Goal: Information Seeking & Learning: Learn about a topic

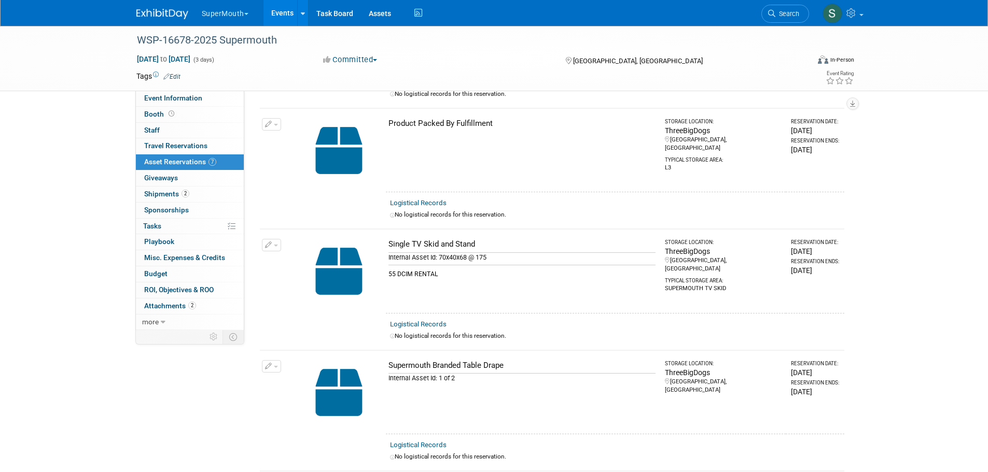
click at [280, 8] on link "Events" at bounding box center [282, 13] width 38 height 26
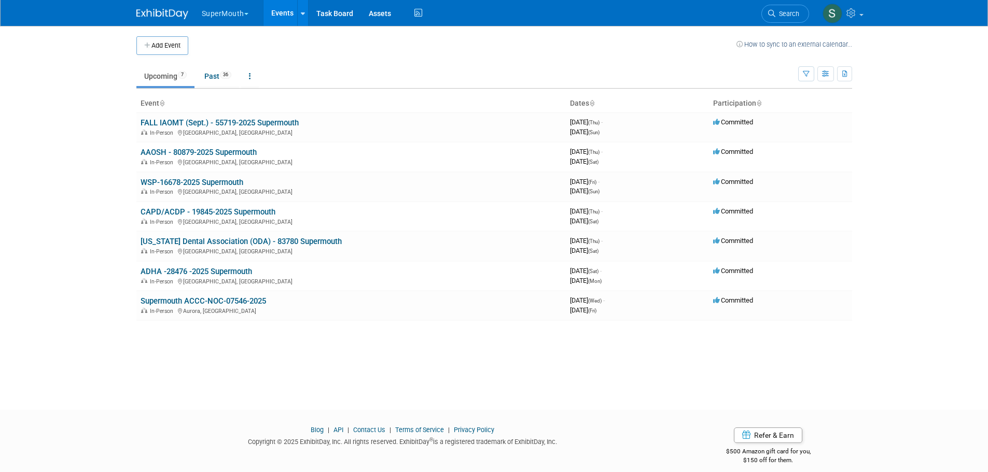
click at [201, 239] on link "[US_STATE] Dental Association (ODA) - 83780 Supermouth" at bounding box center [241, 241] width 201 height 9
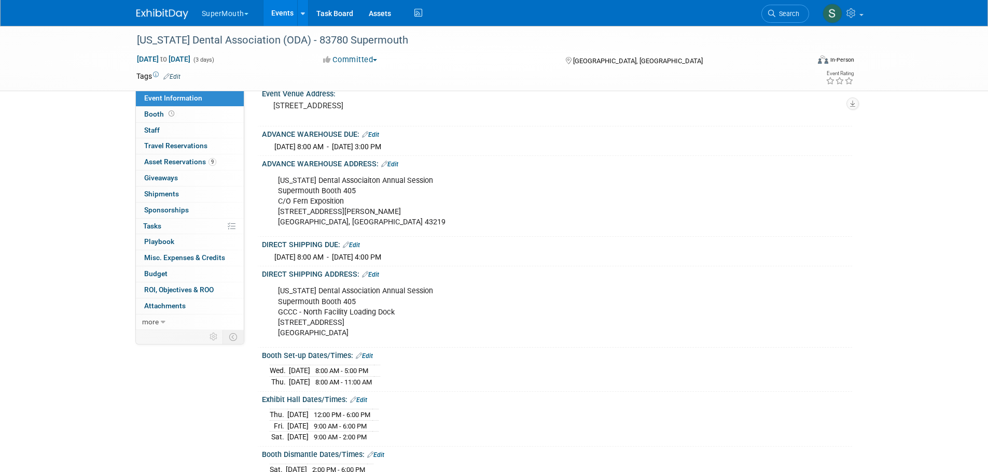
scroll to position [156, 0]
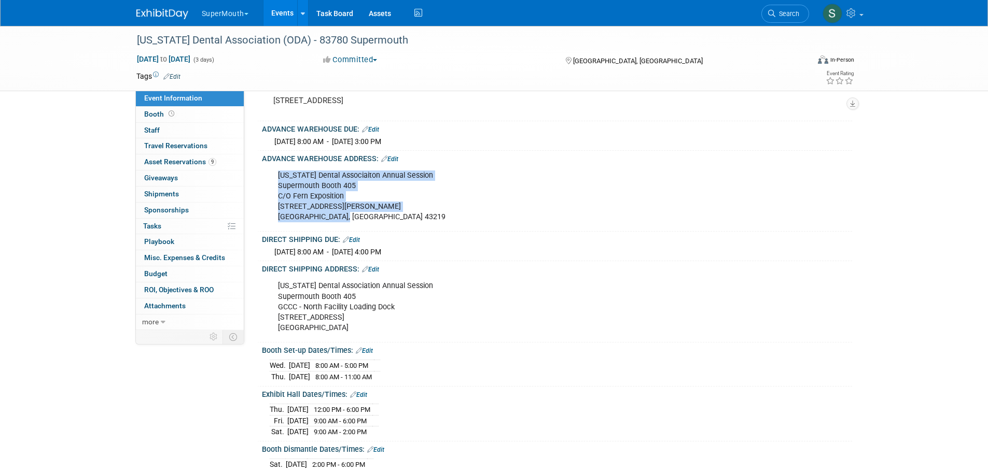
drag, startPoint x: 278, startPoint y: 176, endPoint x: 351, endPoint y: 214, distance: 81.7
click at [351, 214] on div "Ohio Dental Associaiton Annual Session Supermouth Booth 405 C/O Fern Exposition…" at bounding box center [504, 196] width 467 height 62
copy div "Ohio Dental Associaiton Annual Session Supermouth Booth 405 C/O Fern Exposition…"
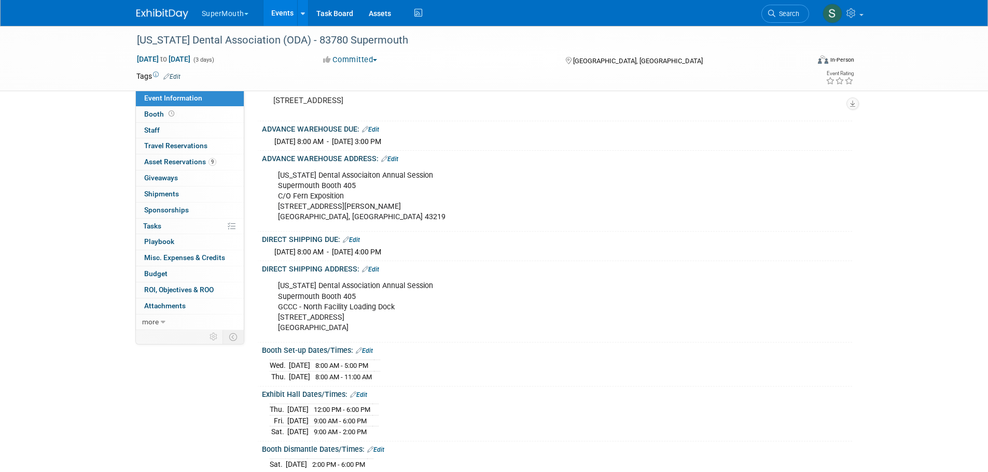
click at [574, 405] on div "Thu. Sep 25, 2025 12:00 PM - 6:00 PM Fri. Sep 26, 2025 9:00 AM - 6:00 PM Sat. S…" at bounding box center [557, 419] width 575 height 36
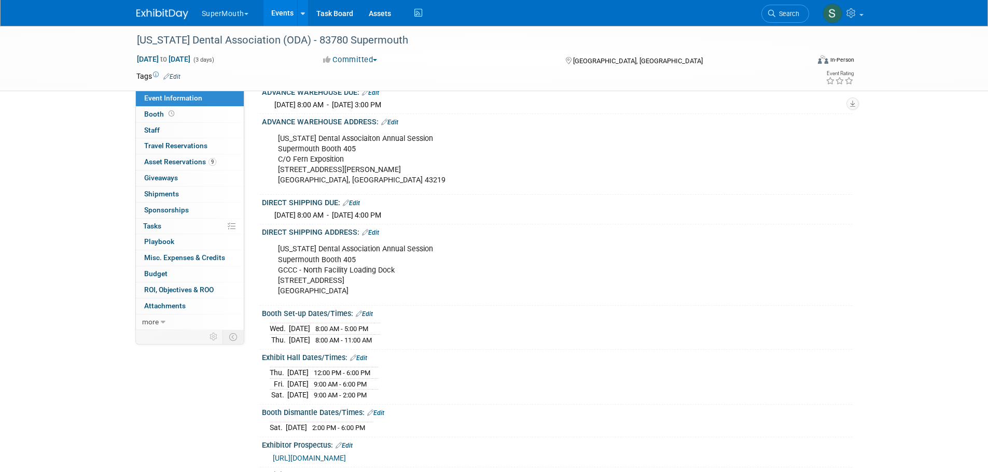
scroll to position [173, 0]
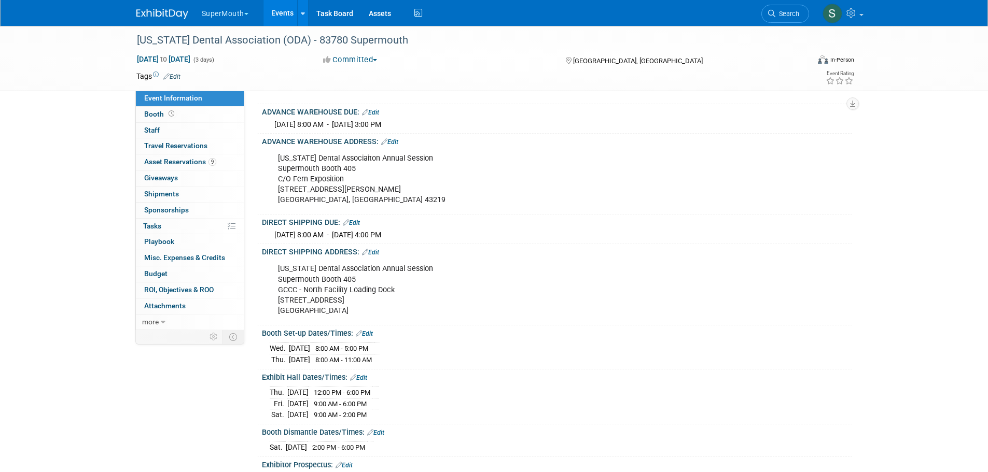
drag, startPoint x: 272, startPoint y: 233, endPoint x: 458, endPoint y: 241, distance: 186.3
click at [458, 241] on div "Tue. Sep 23, 2025 8:00 AM - Thu. Sep 25, 2025 4:00 PM" at bounding box center [557, 234] width 590 height 14
copy span "Tue. Sep 23, 2025 8:00 AM - Thu. Sep 25, 2025 4:00 PM"
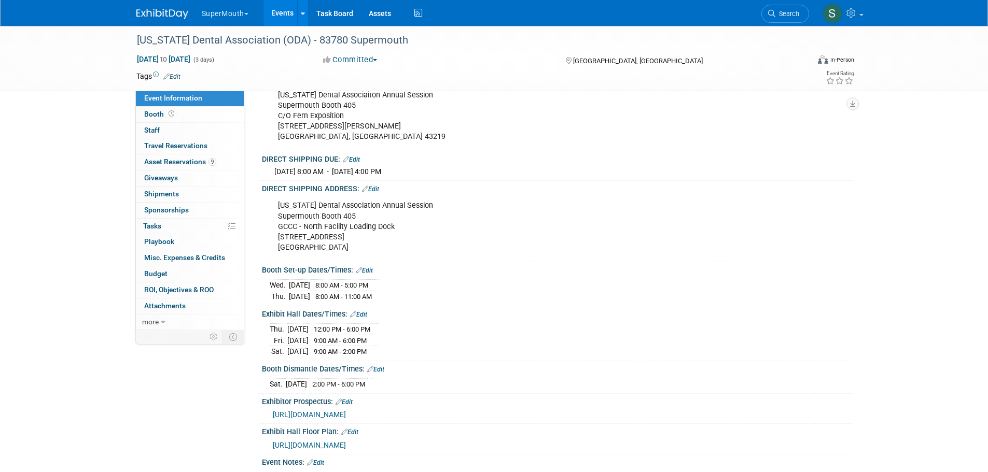
scroll to position [242, 0]
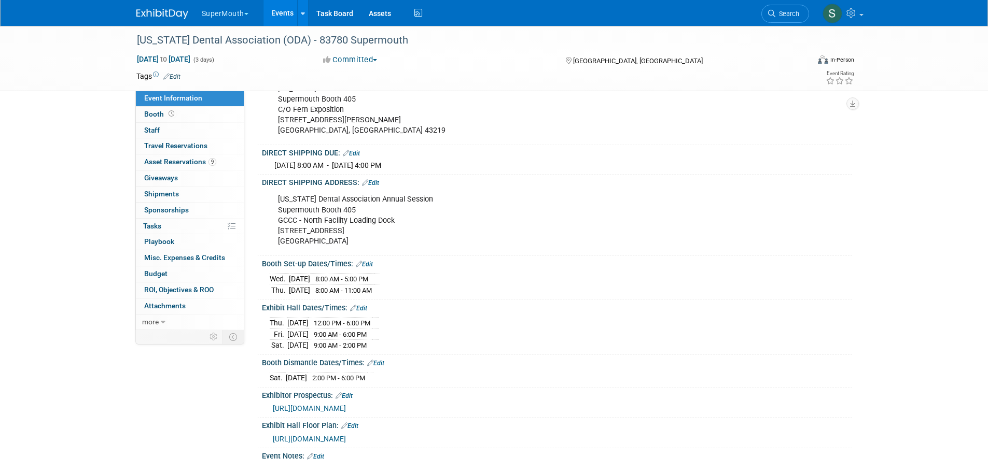
click at [582, 367] on div "Sat. Sep 27, 2025 2:00 PM - 6:00 PM Save Changes Cancel" at bounding box center [557, 376] width 590 height 18
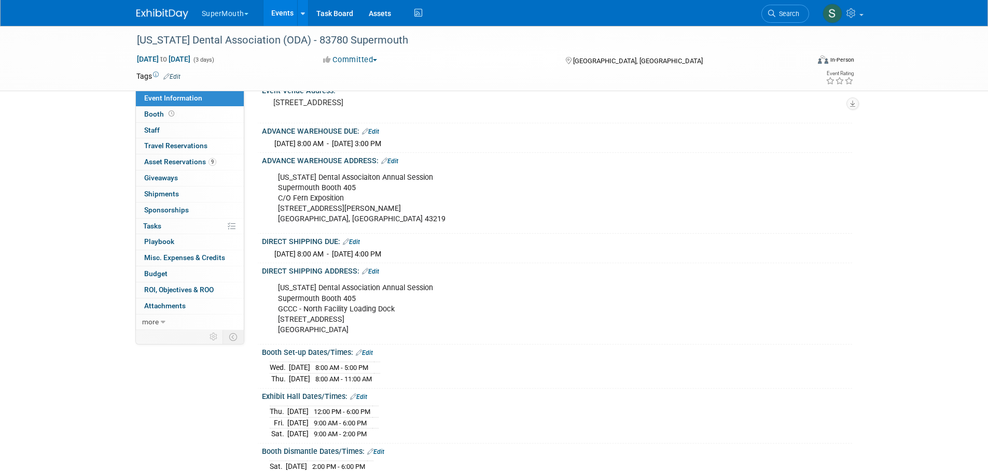
scroll to position [150, 0]
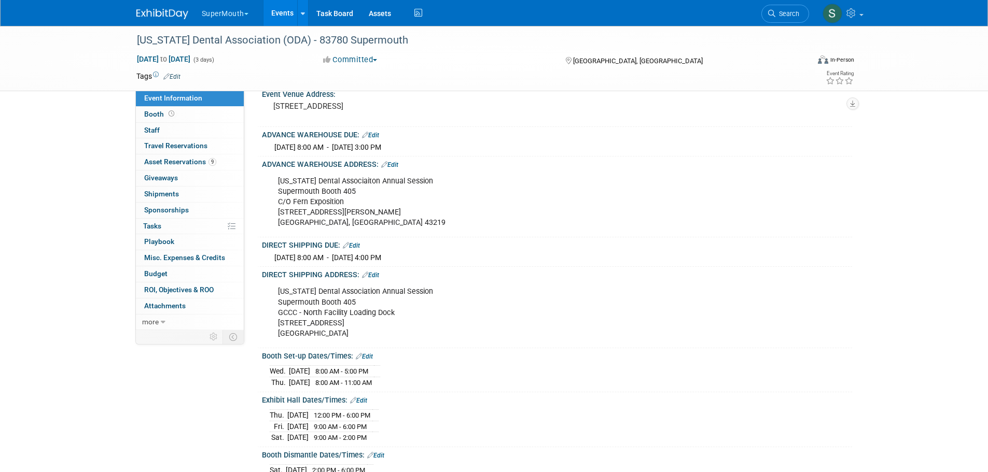
drag, startPoint x: 276, startPoint y: 289, endPoint x: 371, endPoint y: 339, distance: 106.7
click at [371, 339] on div "Ohio Dental Association Annual Session Supermouth Booth 405 GCCC - North Facili…" at bounding box center [504, 313] width 467 height 62
copy div "Ohio Dental Association Annual Session Supermouth Booth 405 GCCC - North Facili…"
click at [574, 215] on div "Ohio Dental Associaiton Annual Session Supermouth Booth 405 C/O Fern Exposition…" at bounding box center [504, 202] width 467 height 62
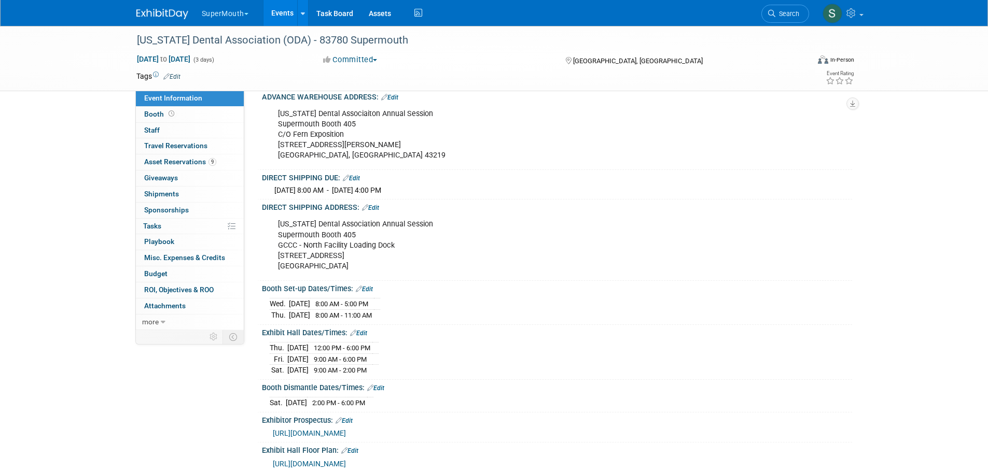
scroll to position [323, 0]
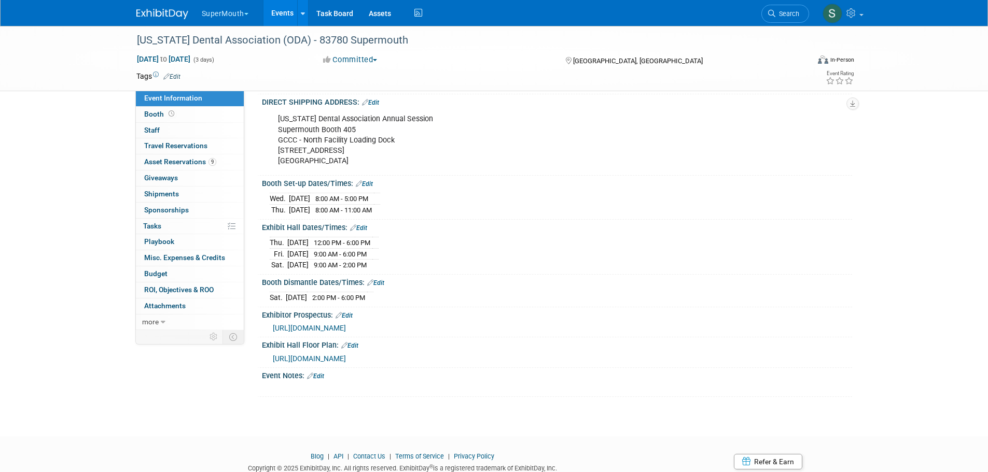
click at [276, 10] on link "Events" at bounding box center [282, 13] width 38 height 26
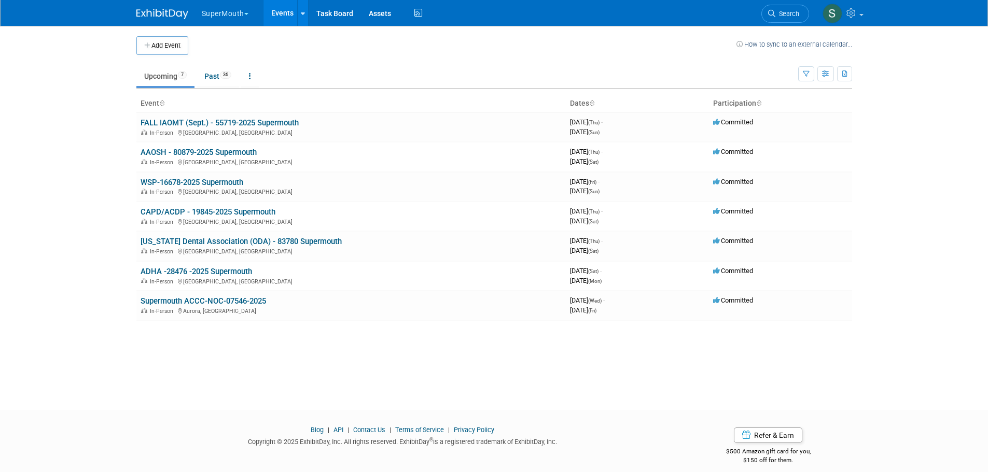
click at [250, 152] on link "AAOSH - 80879-2025 Supermouth" at bounding box center [199, 152] width 116 height 9
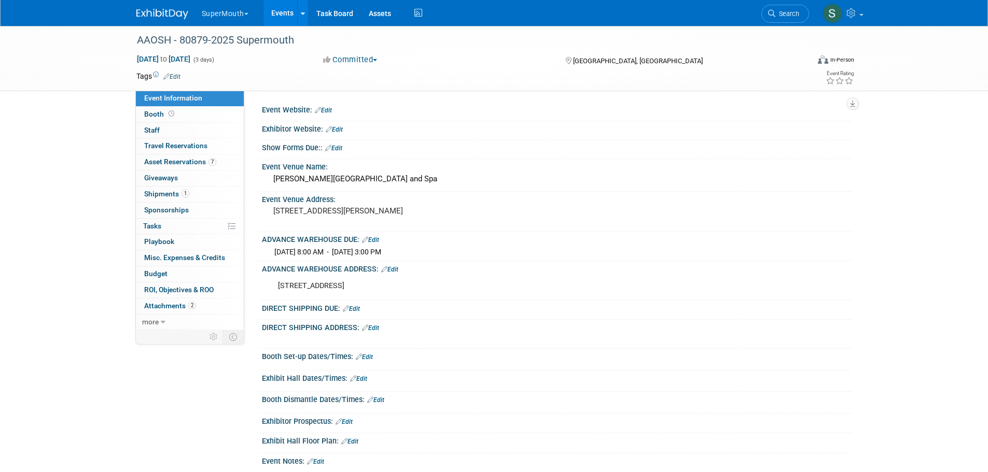
click at [84, 150] on div "AAOSH - 80879-2025 Supermouth Sep 11, 2025 to Sep 13, 2025 (3 days) Sep 11, 202…" at bounding box center [494, 265] width 988 height 478
drag, startPoint x: 182, startPoint y: 153, endPoint x: 98, endPoint y: 196, distance: 94.9
click at [98, 196] on div "AAOSH - 80879-2025 Supermouth Sep 11, 2025 to Sep 13, 2025 (3 days) Sep 11, 202…" at bounding box center [494, 265] width 988 height 478
click at [276, 7] on link "Events" at bounding box center [282, 13] width 38 height 26
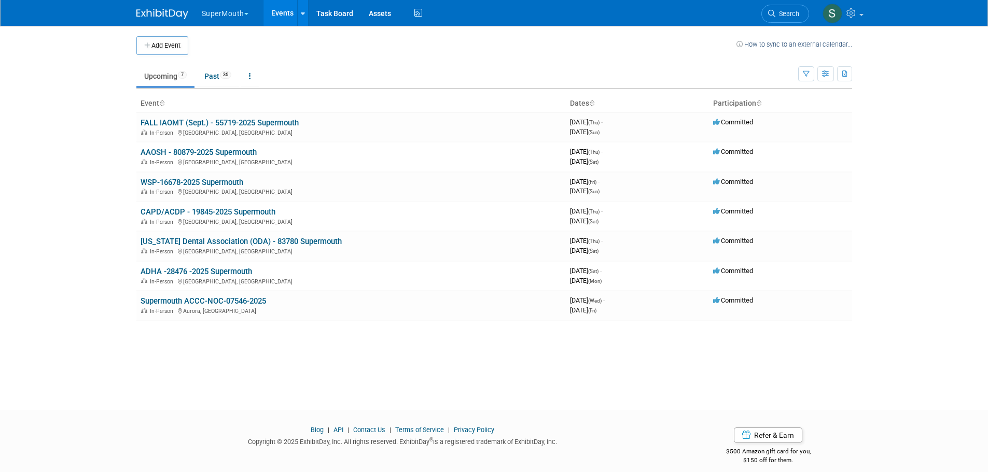
click at [230, 11] on button "SuperMouth" at bounding box center [231, 11] width 61 height 23
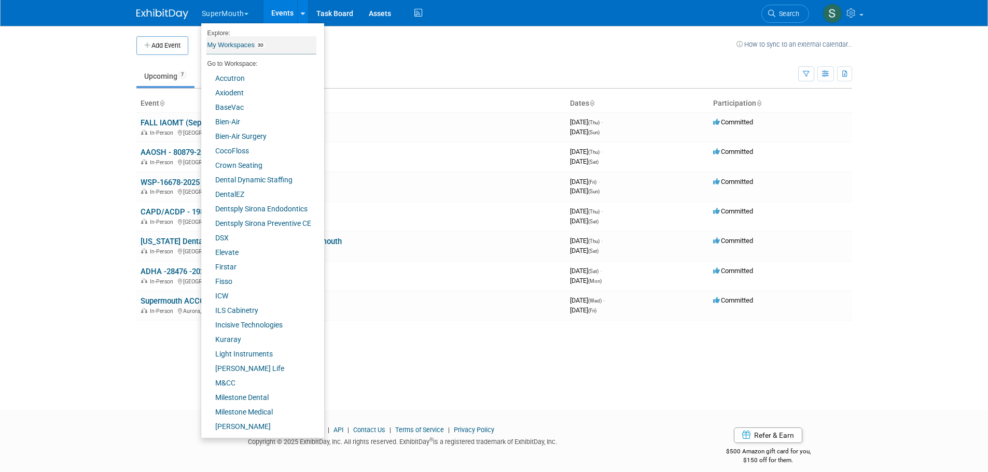
click at [247, 47] on link "My Workspaces 30" at bounding box center [261, 45] width 110 height 18
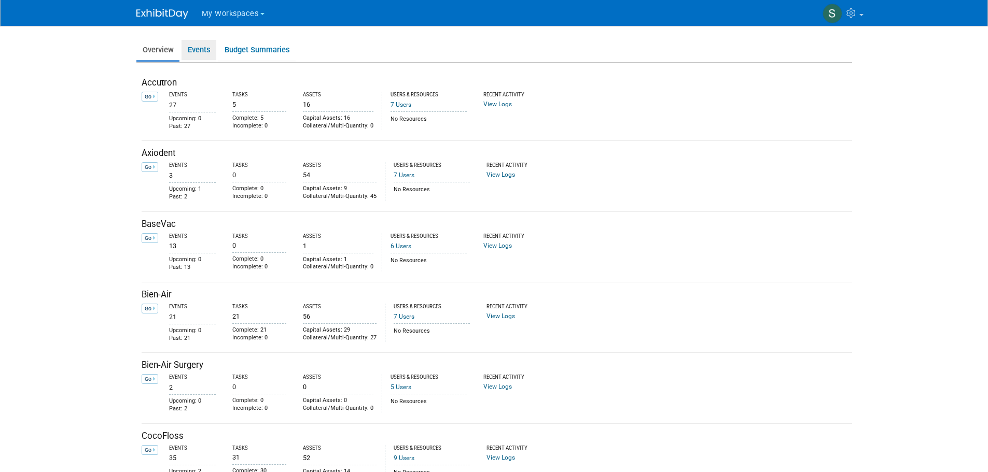
click at [207, 45] on link "Events" at bounding box center [199, 50] width 35 height 20
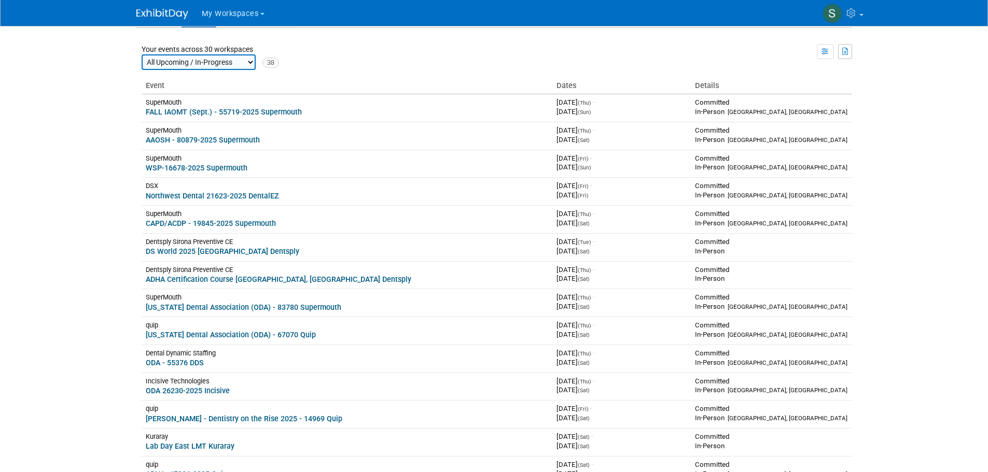
scroll to position [69, 0]
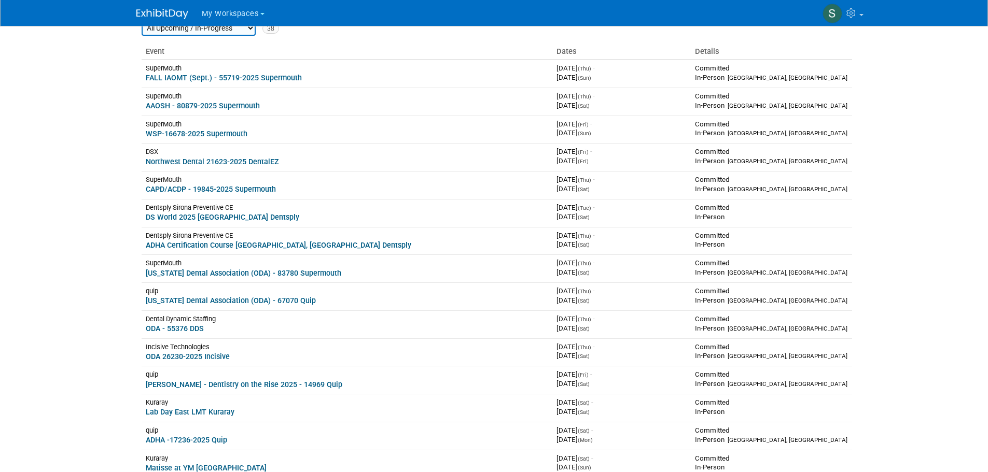
click at [258, 188] on link "CAPD/ACDP - 19845-2025 Supermouth" at bounding box center [211, 189] width 130 height 8
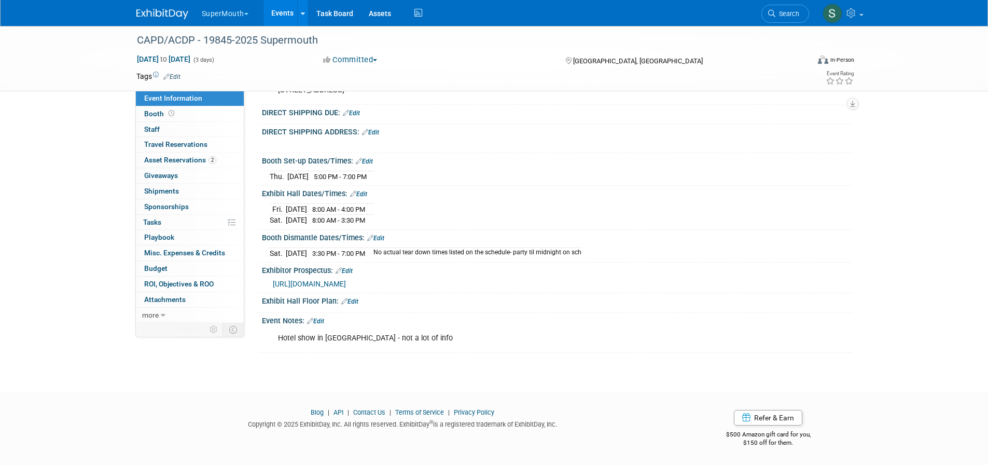
scroll to position [311, 0]
drag, startPoint x: 425, startPoint y: 363, endPoint x: 418, endPoint y: 361, distance: 6.9
click at [425, 349] on div "Hotel show in [GEOGRAPHIC_DATA] - not a lot of info" at bounding box center [504, 338] width 467 height 21
click at [322, 325] on link "Edit" at bounding box center [315, 320] width 17 height 7
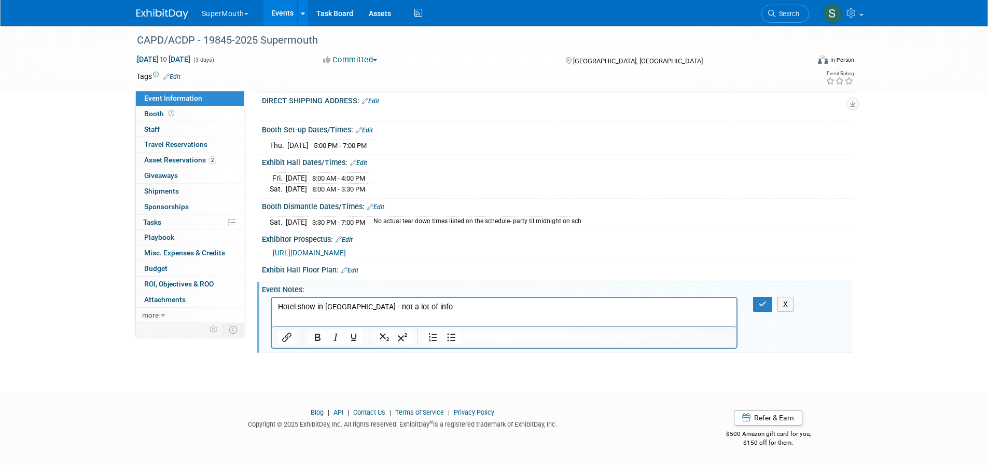
scroll to position [0, 0]
drag, startPoint x: 426, startPoint y: 308, endPoint x: 364, endPoint y: 310, distance: 61.7
click at [364, 310] on p "Hotel show in Canada - not a lot of info" at bounding box center [503, 306] width 453 height 10
click at [758, 312] on button "button" at bounding box center [762, 304] width 19 height 15
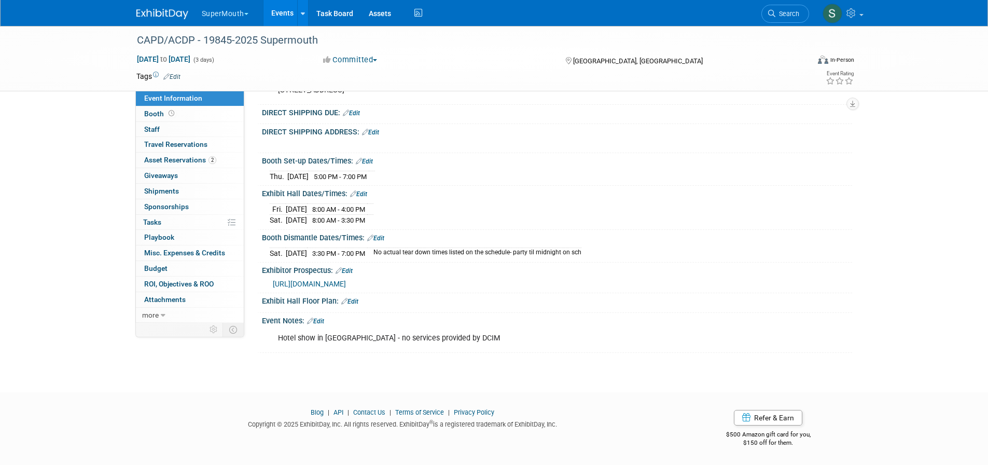
click at [281, 10] on link "Events" at bounding box center [282, 13] width 38 height 26
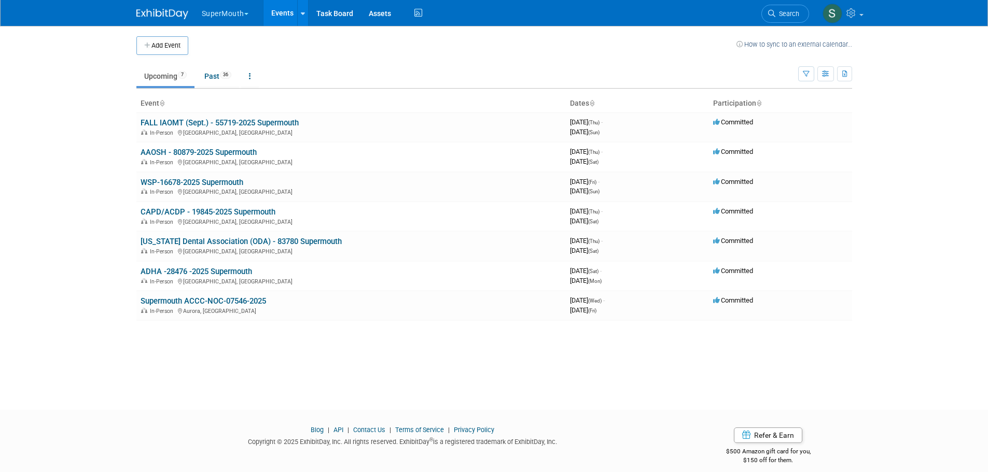
click at [222, 6] on button "SuperMouth" at bounding box center [231, 11] width 61 height 23
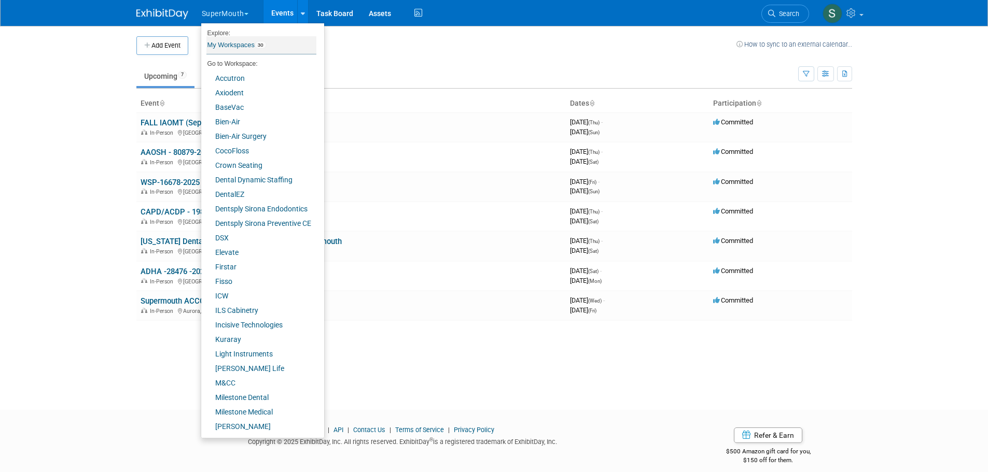
click at [234, 49] on link "My Workspaces 30" at bounding box center [261, 45] width 110 height 18
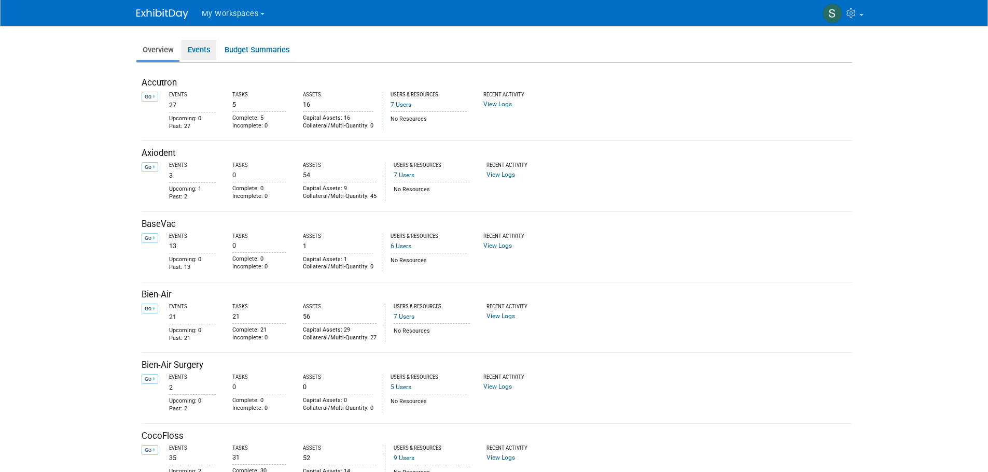
click at [201, 50] on link "Events" at bounding box center [199, 50] width 35 height 20
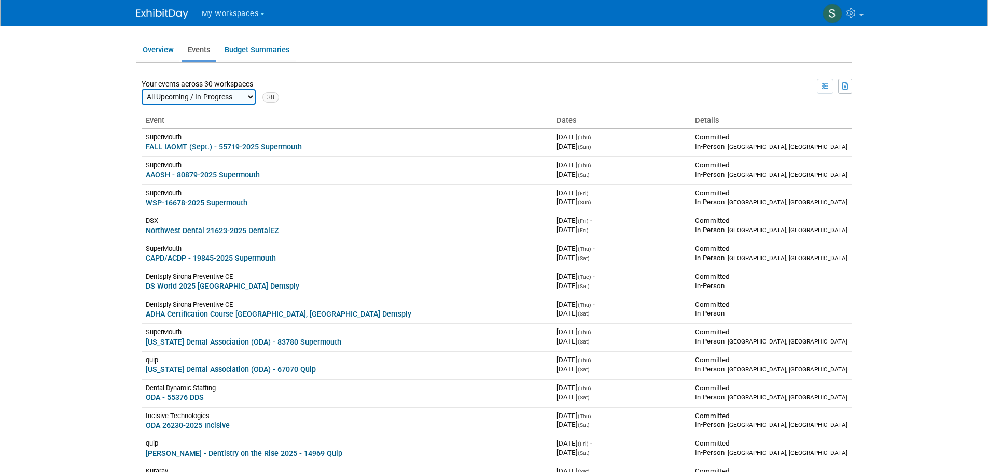
click at [203, 289] on link "DS World 2025 [GEOGRAPHIC_DATA] Dentsply" at bounding box center [223, 286] width 154 height 8
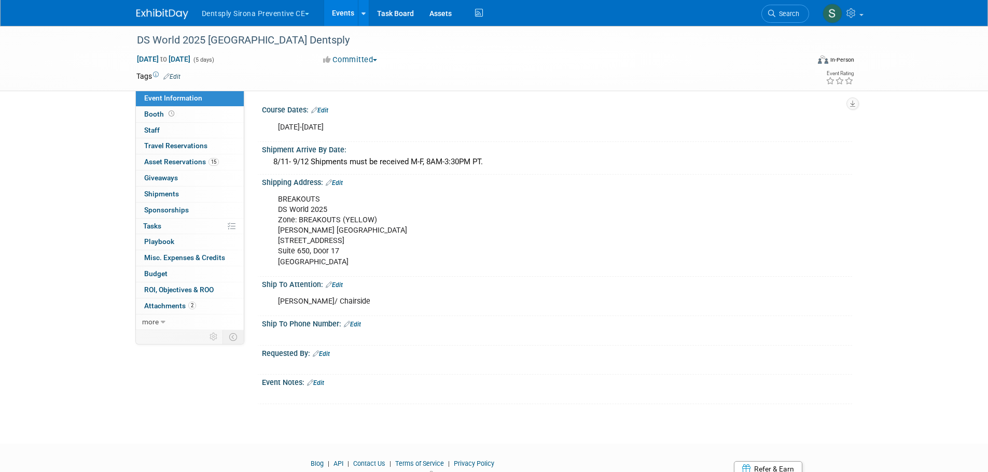
click at [188, 159] on span "Asset Reservations 15" at bounding box center [181, 162] width 75 height 8
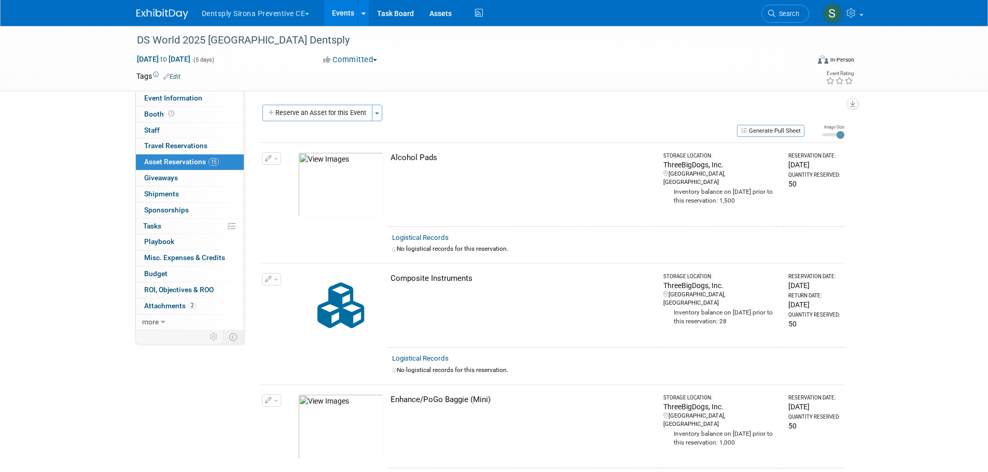
click at [176, 95] on span "Event Information" at bounding box center [173, 98] width 58 height 8
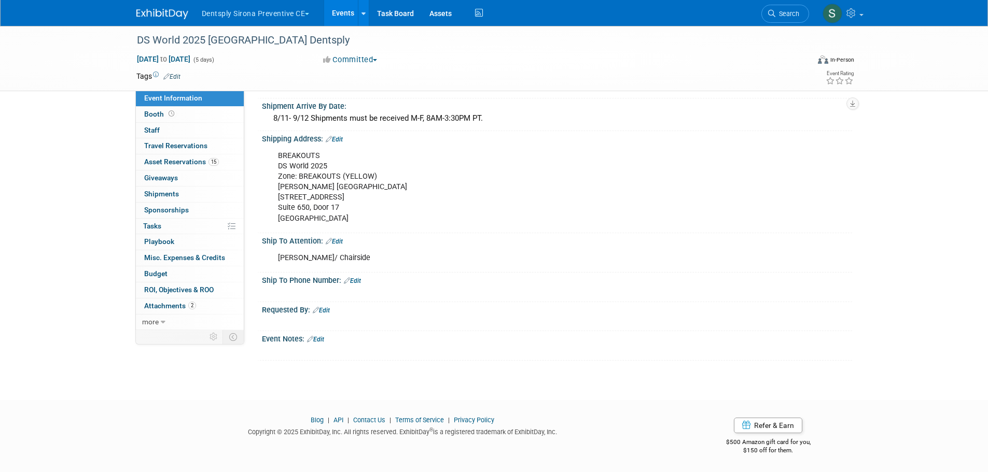
scroll to position [44, 0]
